Goal: Navigation & Orientation: Find specific page/section

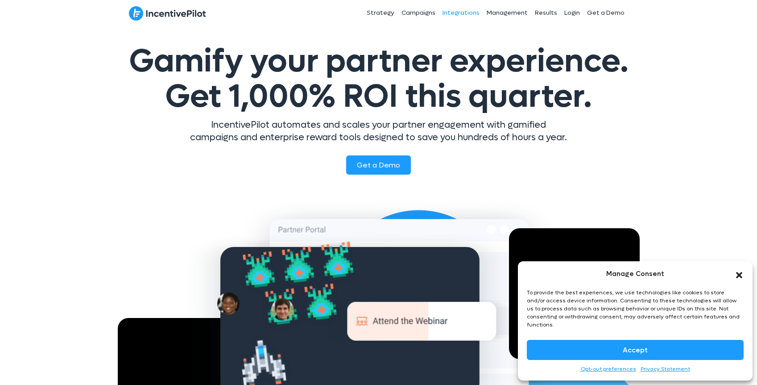
click at [476, 14] on link "Integrations" at bounding box center [461, 13] width 44 height 22
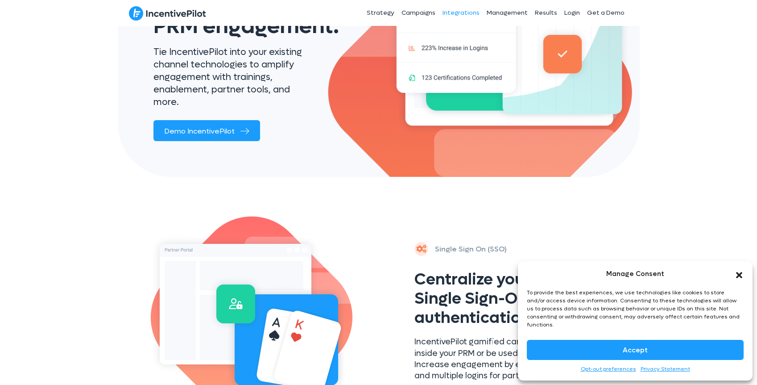
scroll to position [299, 0]
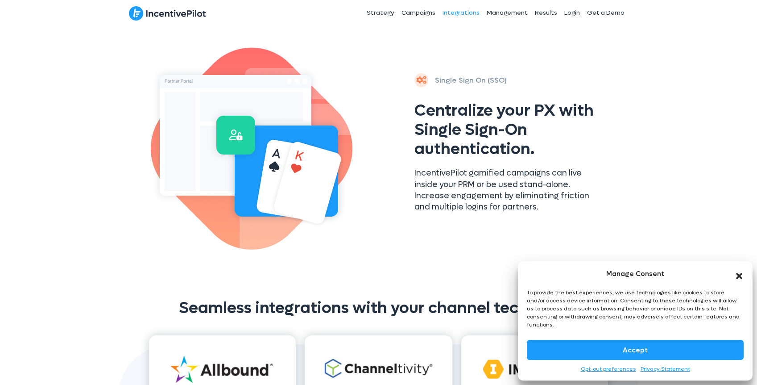
click at [742, 280] on icon "Close dialog" at bounding box center [739, 275] width 9 height 9
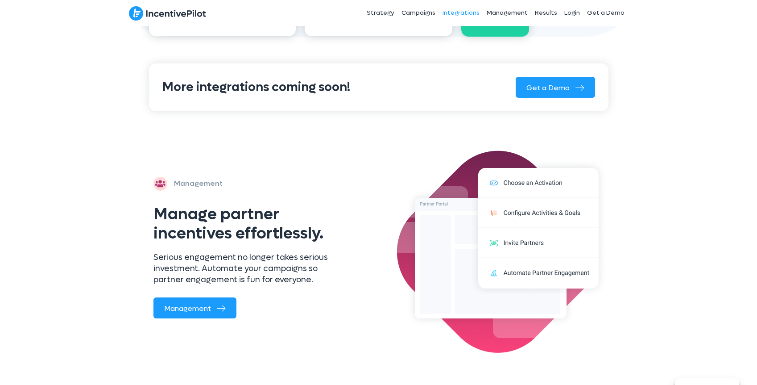
scroll to position [440, 0]
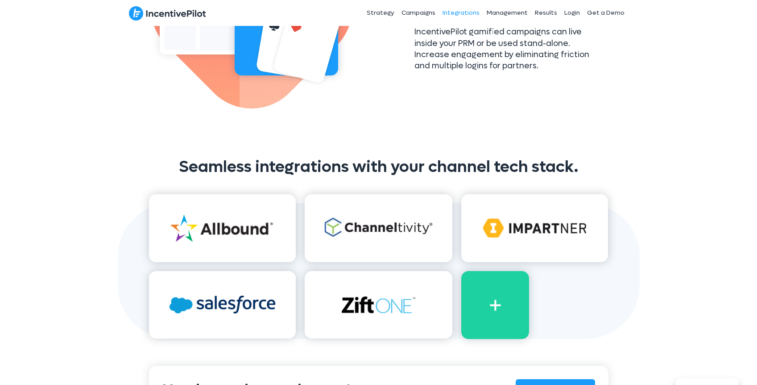
click at [382, 309] on img at bounding box center [378, 305] width 147 height 68
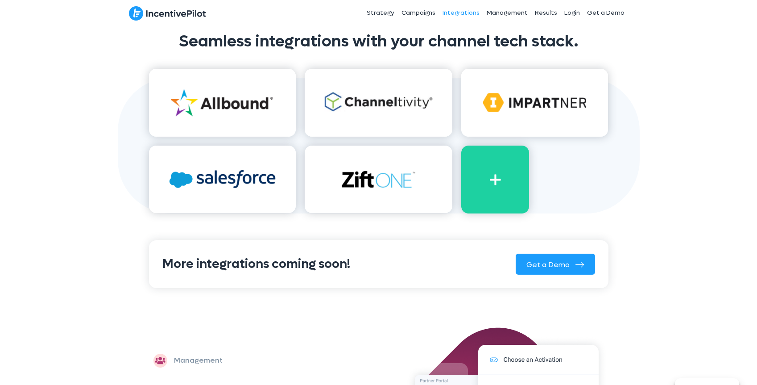
scroll to position [874, 0]
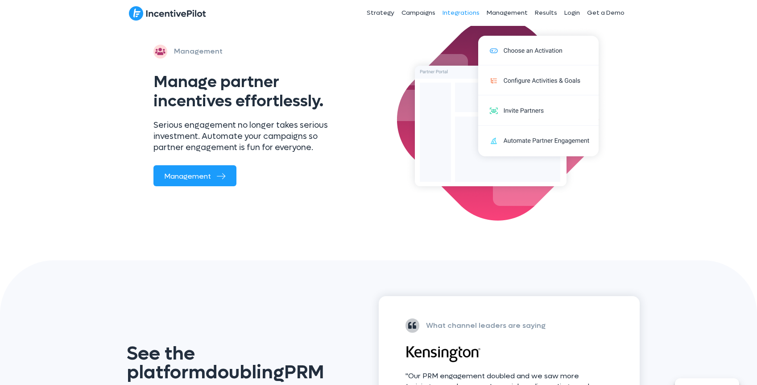
click at [163, 12] on img at bounding box center [167, 13] width 77 height 15
